Goal: Information Seeking & Learning: Learn about a topic

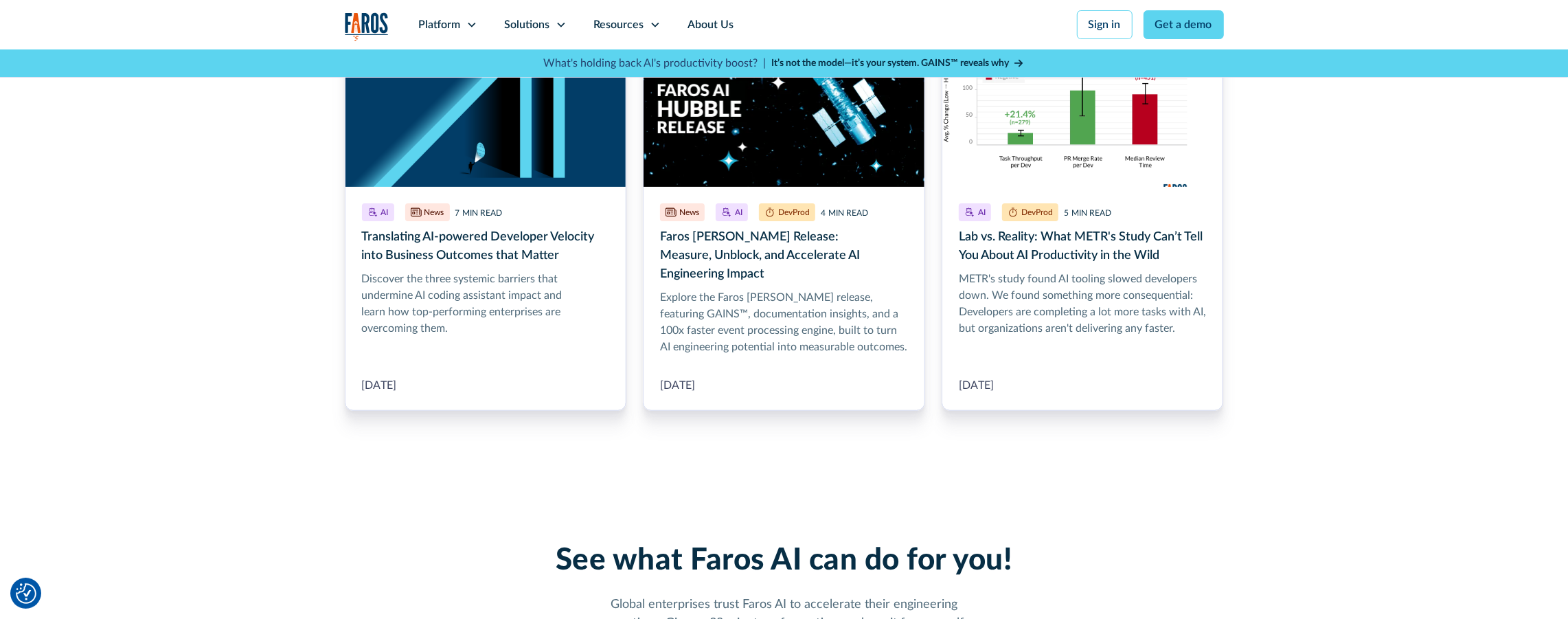
scroll to position [280, 0]
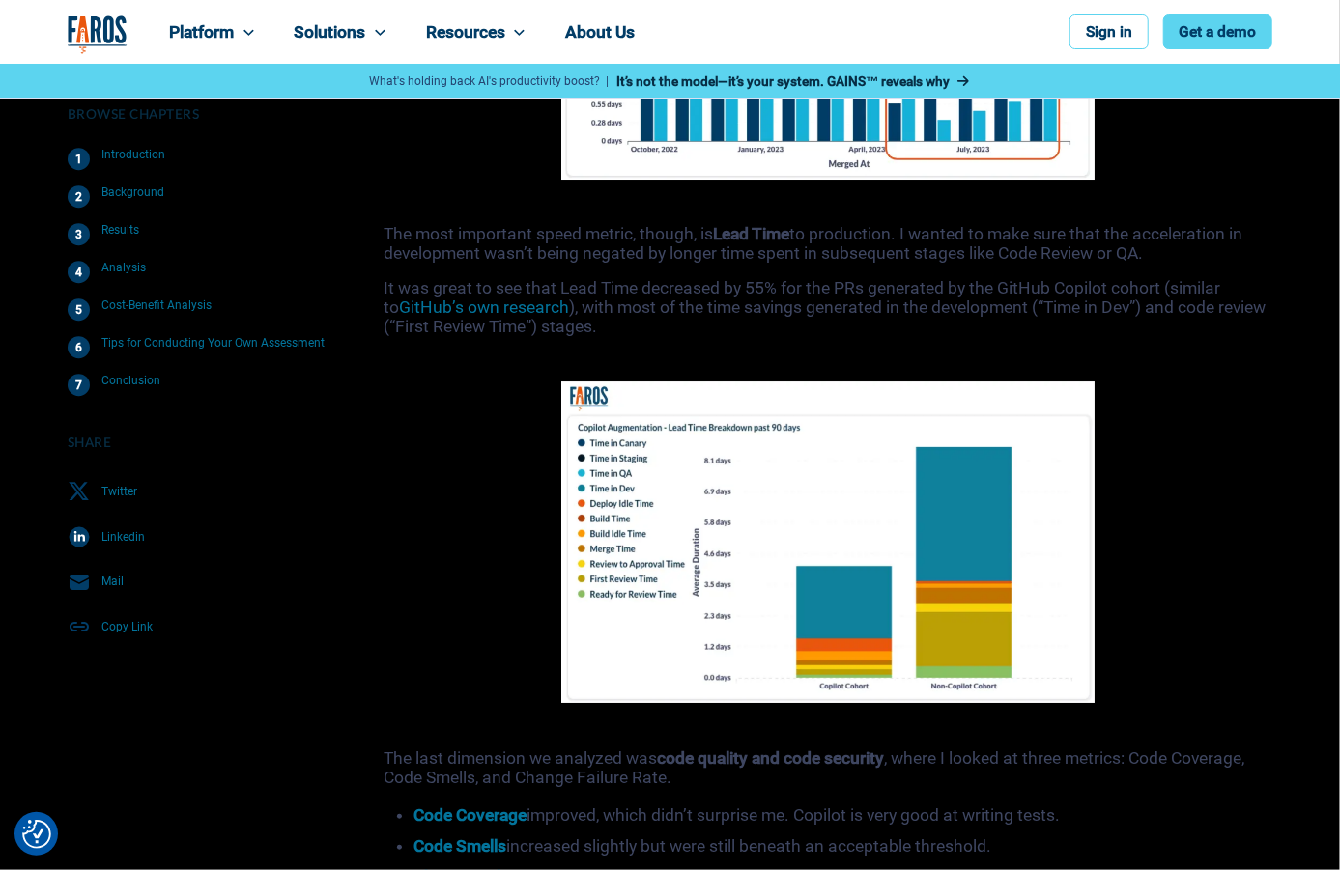
scroll to position [7260, 0]
